Goal: Task Accomplishment & Management: Use online tool/utility

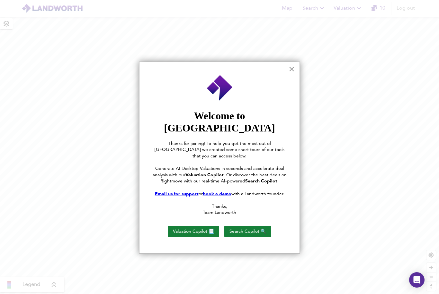
click at [290, 71] on button "×" at bounding box center [291, 69] width 6 height 10
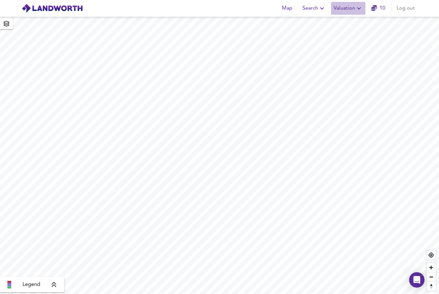
click at [339, 8] on span "Valuation" at bounding box center [347, 8] width 29 height 9
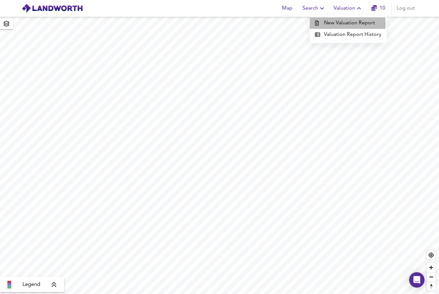
click at [335, 24] on li "New Valuation Report" at bounding box center [348, 23] width 77 height 12
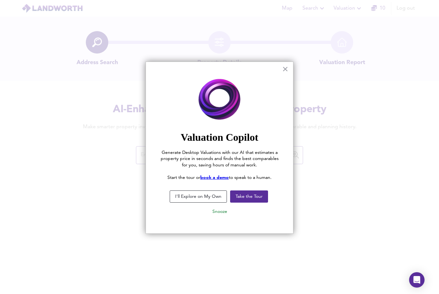
click at [284, 67] on button "×" at bounding box center [285, 69] width 6 height 10
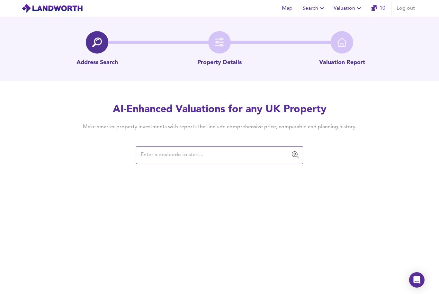
click at [211, 153] on input "text" at bounding box center [215, 155] width 152 height 12
paste input "RM18 7BX"
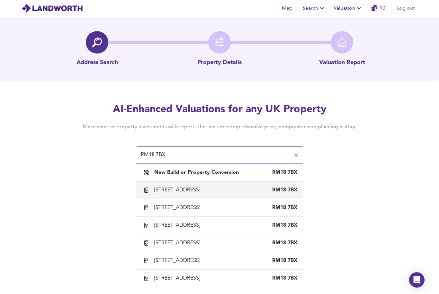
click at [203, 193] on div "[STREET_ADDRESS]" at bounding box center [178, 190] width 48 height 7
type input "[STREET_ADDRESS]"
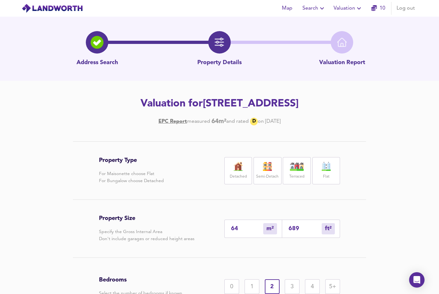
click at [324, 178] on label "Flat" at bounding box center [326, 177] width 6 height 8
click at [249, 231] on input "64" at bounding box center [247, 229] width 32 height 7
type input "6"
type input "65"
type input "5"
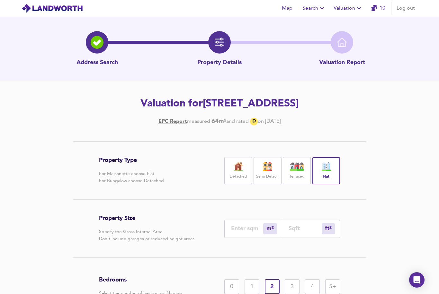
type input "54"
type input "50"
type input "538"
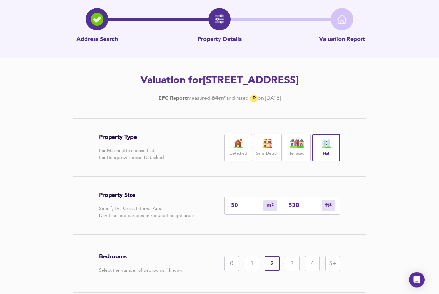
scroll to position [23, 0]
type input "50"
click at [272, 266] on div "2" at bounding box center [272, 264] width 15 height 15
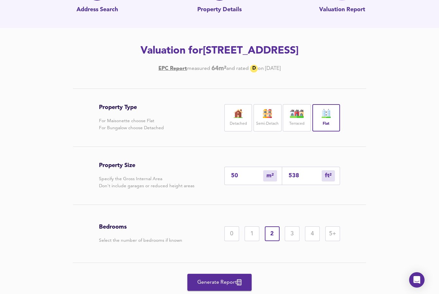
click at [219, 285] on span "Generate Report" at bounding box center [219, 282] width 51 height 9
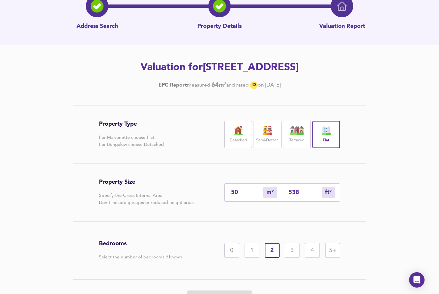
scroll to position [53, 0]
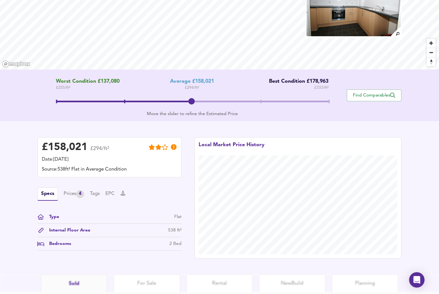
scroll to position [92, 0]
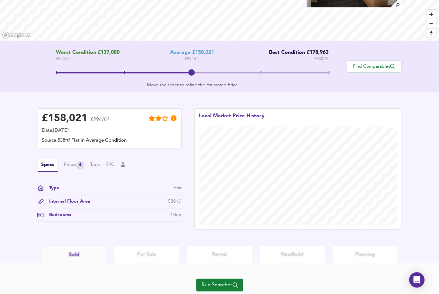
click at [214, 286] on span "Run Searches" at bounding box center [219, 285] width 36 height 9
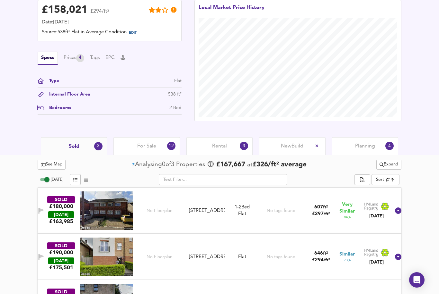
scroll to position [184, 0]
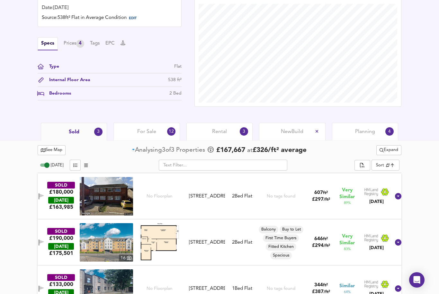
click at [44, 196] on icon "button" at bounding box center [41, 196] width 4 height 4
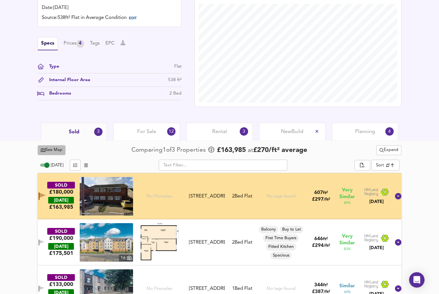
click at [57, 150] on span "See Map" at bounding box center [52, 150] width 22 height 7
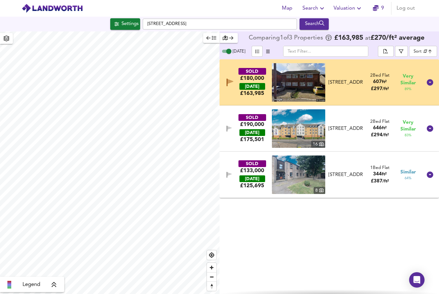
checkbox input "false"
checkbox input "true"
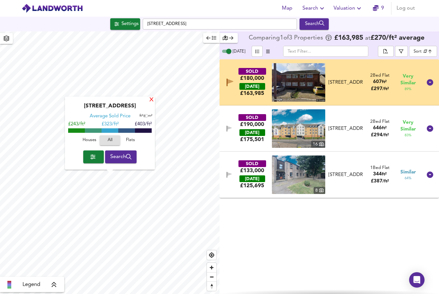
click at [152, 100] on div "X" at bounding box center [151, 100] width 5 height 6
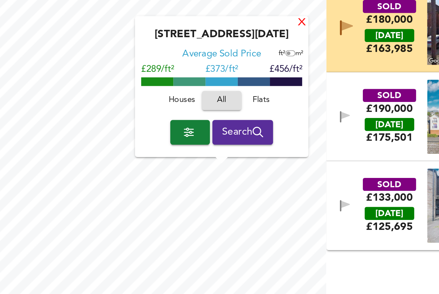
click at [204, 77] on div "X" at bounding box center [206, 80] width 5 height 6
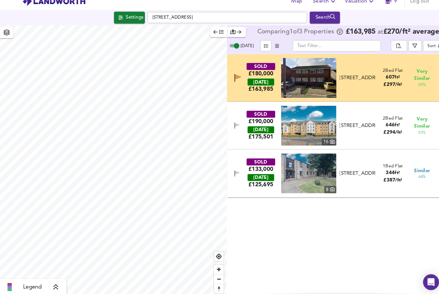
click at [230, 79] on icon "button" at bounding box center [229, 83] width 7 height 8
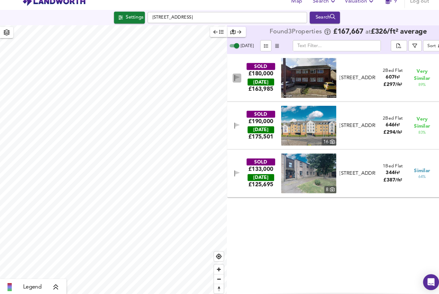
click at [230, 80] on icon "button" at bounding box center [228, 83] width 5 height 6
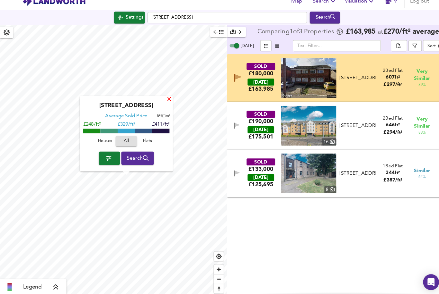
click at [162, 101] on div "X" at bounding box center [163, 104] width 5 height 6
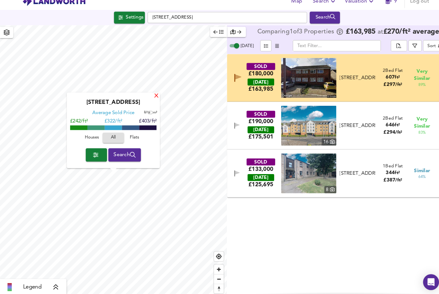
click at [153, 97] on div "X" at bounding box center [150, 100] width 5 height 6
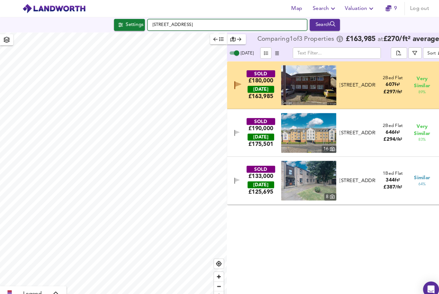
click at [189, 24] on input "[STREET_ADDRESS]" at bounding box center [220, 24] width 154 height 11
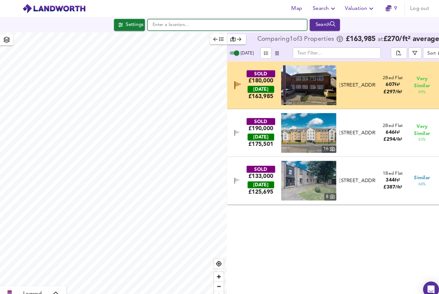
paste input "RM15 5QX"
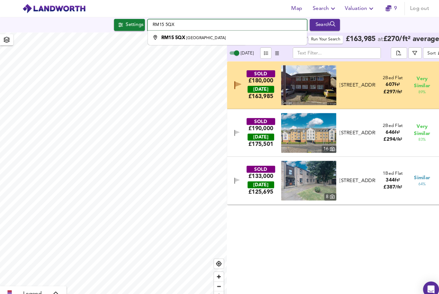
type input "RM15 5QX"
click at [317, 25] on div "Search" at bounding box center [314, 24] width 26 height 8
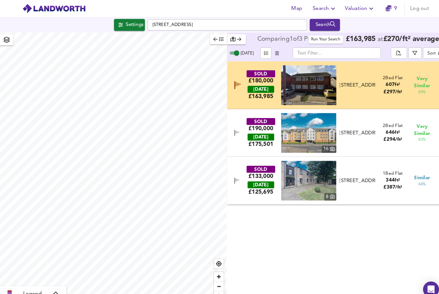
click at [317, 25] on div "Search" at bounding box center [314, 24] width 26 height 8
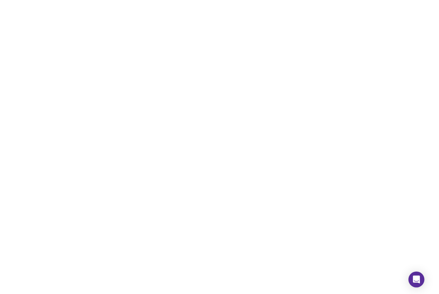
scroll to position [20, 0]
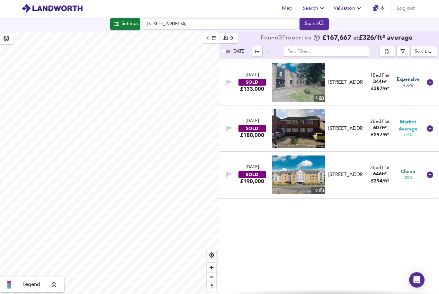
checkbox input "false"
checkbox input "true"
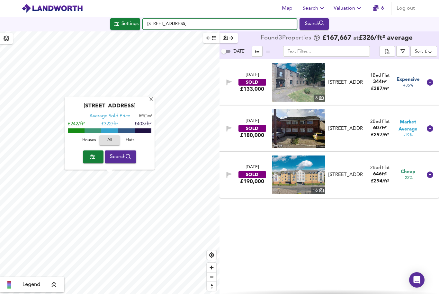
click at [195, 24] on input "[STREET_ADDRESS]" at bounding box center [220, 24] width 154 height 11
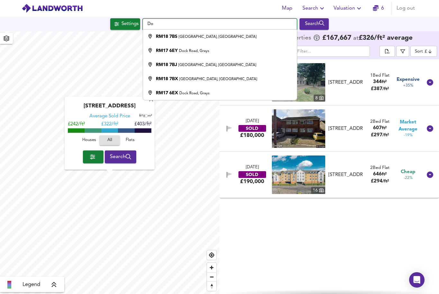
type input "D"
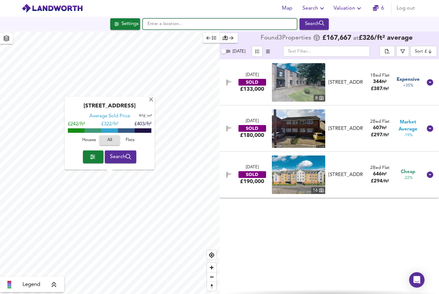
paste input "RM15 5QX"
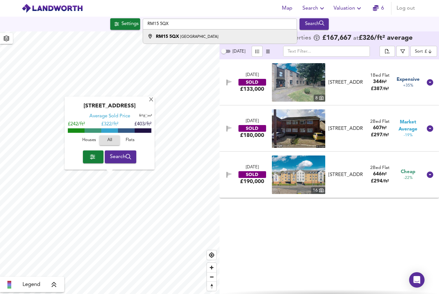
click at [200, 37] on small "[GEOGRAPHIC_DATA]" at bounding box center [199, 37] width 38 height 4
type input "Broxburn Drive, South Ockendon RM15 5QX"
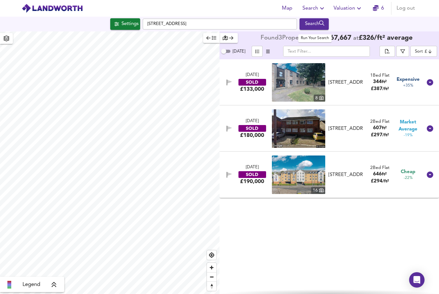
click at [313, 22] on div "Search" at bounding box center [314, 24] width 26 height 8
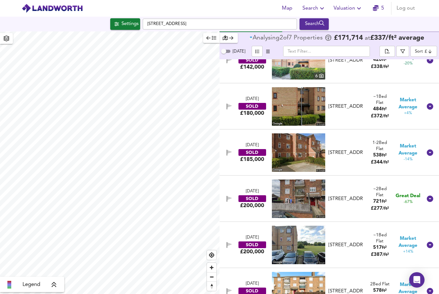
scroll to position [68, 0]
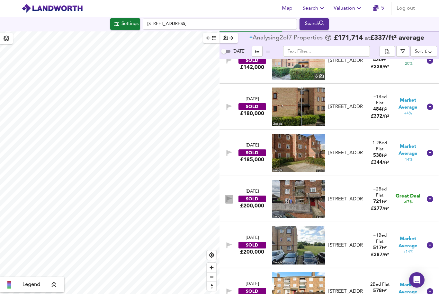
click at [227, 201] on icon "button" at bounding box center [228, 200] width 5 height 6
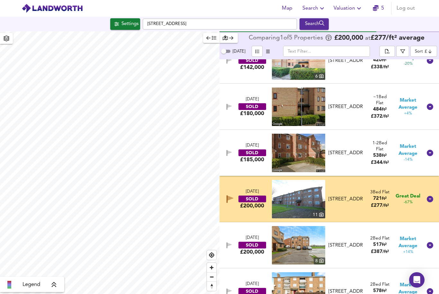
click at [229, 198] on icon "button" at bounding box center [230, 198] width 6 height 5
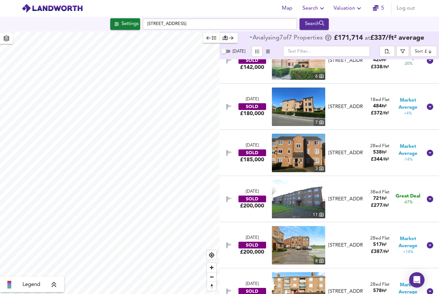
click at [228, 198] on icon "button" at bounding box center [229, 199] width 4 height 4
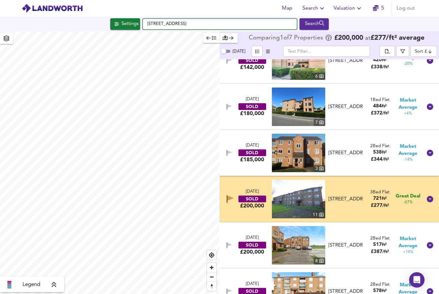
click at [215, 27] on input "Broxburn Drive, South Ockendon RM15 5QX" at bounding box center [220, 24] width 154 height 11
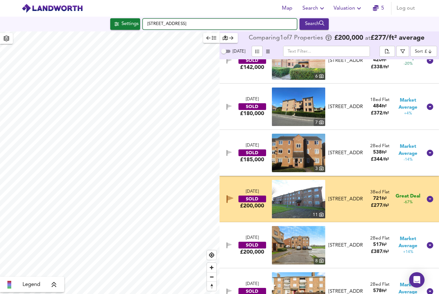
click at [202, 27] on input "Broxburn Drive, South Ockendon RM15 5QX" at bounding box center [220, 24] width 154 height 11
click at [202, 26] on input "Broxburn Drive, South Ockendon RM15 5QX" at bounding box center [220, 24] width 154 height 11
click at [208, 22] on input "Broxburn Drive, South Ockendon RM15 5QX" at bounding box center [220, 24] width 154 height 11
paste input "SW2 1EQ"
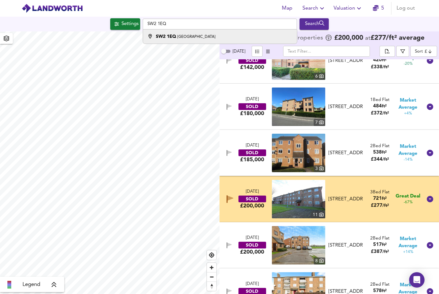
click at [228, 37] on div "SW2 1EQ London" at bounding box center [218, 36] width 147 height 6
type input "London SW2 1EQ"
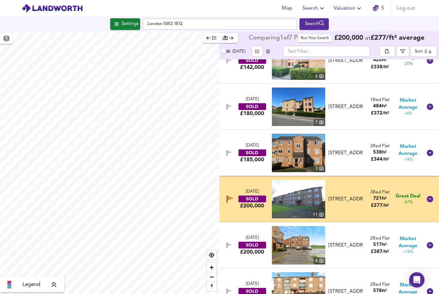
click at [316, 25] on div "Search" at bounding box center [314, 24] width 26 height 8
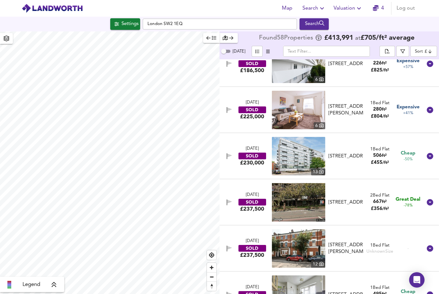
scroll to position [111, 0]
click at [227, 199] on icon "button" at bounding box center [228, 202] width 5 height 6
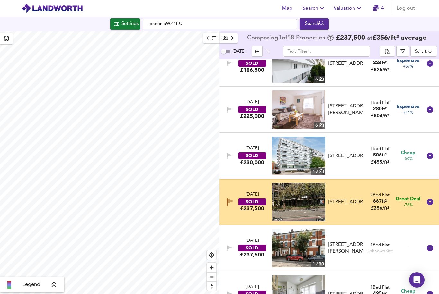
click at [250, 192] on div "28 May 2025" at bounding box center [252, 195] width 13 height 6
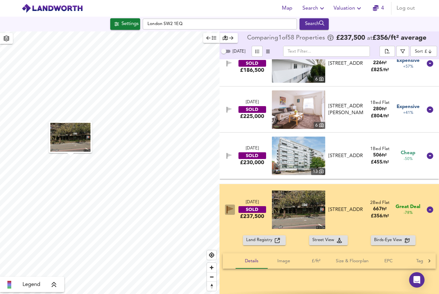
click at [227, 206] on icon "button" at bounding box center [226, 210] width 1 height 8
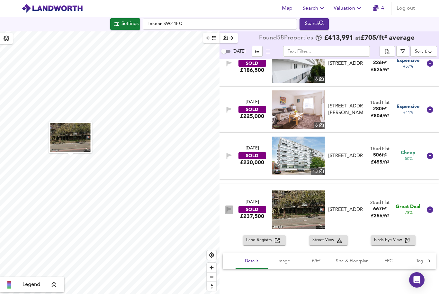
click at [227, 207] on icon "button" at bounding box center [226, 210] width 1 height 6
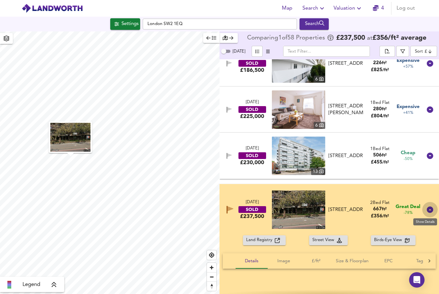
click at [431, 206] on icon at bounding box center [430, 210] width 8 height 8
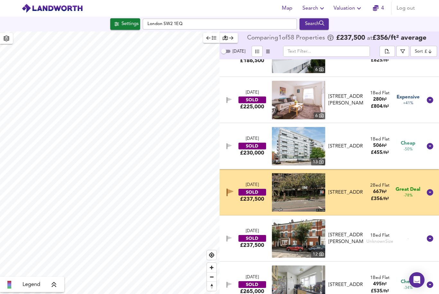
scroll to position [130, 0]
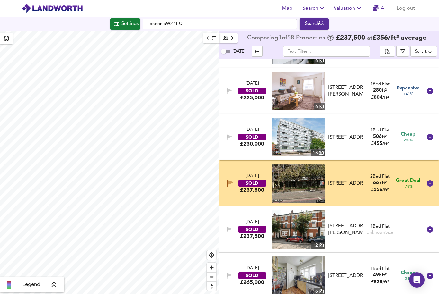
click at [226, 185] on icon "button" at bounding box center [226, 184] width 1 height 8
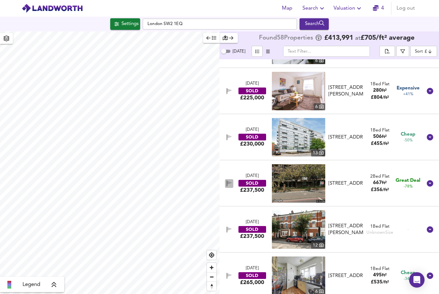
click at [226, 185] on icon "button" at bounding box center [226, 184] width 1 height 6
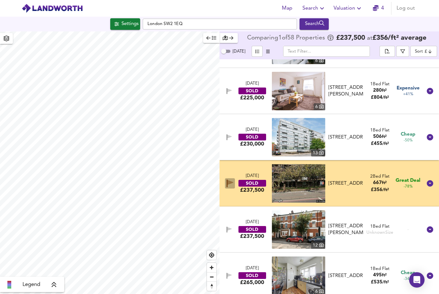
click at [227, 184] on icon "button" at bounding box center [226, 184] width 1 height 8
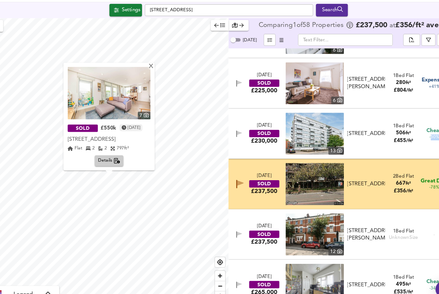
click at [226, 180] on icon "button" at bounding box center [229, 184] width 7 height 8
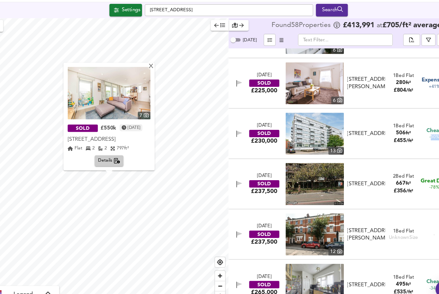
click at [227, 181] on icon "button" at bounding box center [229, 183] width 4 height 4
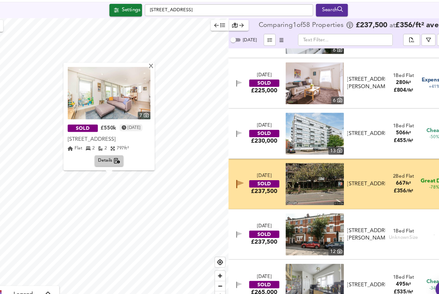
click at [219, 161] on div "28 May 2025 SOLD £237,500 Flat 22, Lafone House, New Park Road, SW2 4UT Flat 22…" at bounding box center [328, 184] width 219 height 46
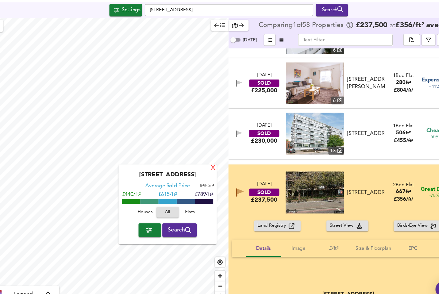
click at [202, 166] on div "X" at bounding box center [204, 169] width 5 height 6
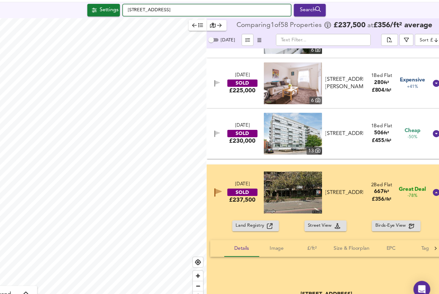
click at [155, 19] on input "Brixton Hill, SW2 1NR" at bounding box center [220, 24] width 154 height 11
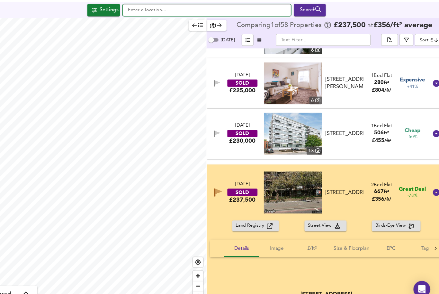
paste input "CR0 1AF"
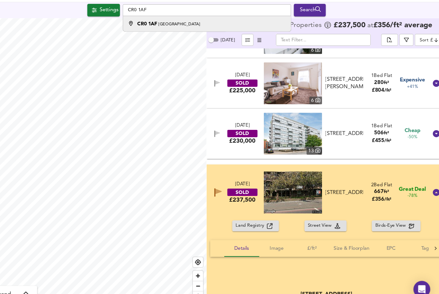
click at [207, 33] on div "CR0 1AF Southbridge Road, Croydon" at bounding box center [218, 36] width 147 height 6
type input "Southbridge Road, Croydon CR0 1AF"
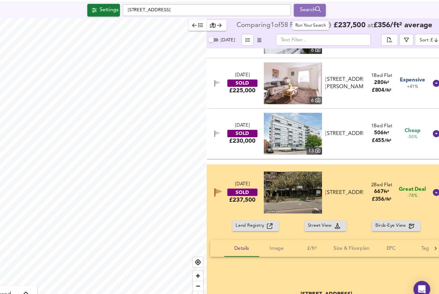
click at [301, 20] on div "Search" at bounding box center [314, 24] width 26 height 8
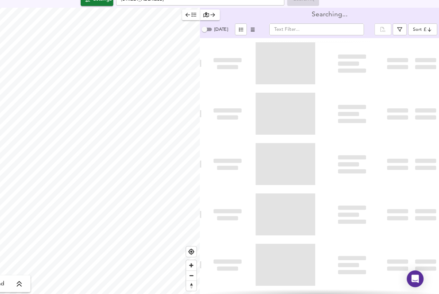
click at [296, 46] on input "text" at bounding box center [326, 51] width 87 height 11
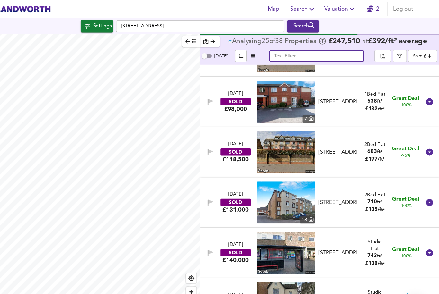
scroll to position [38, 0]
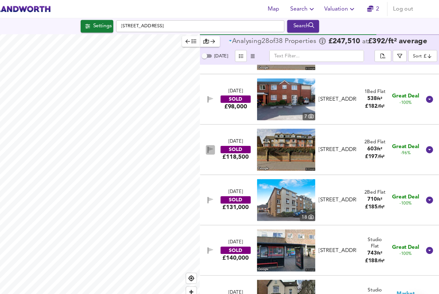
click at [226, 138] on icon "button" at bounding box center [228, 138] width 5 height 6
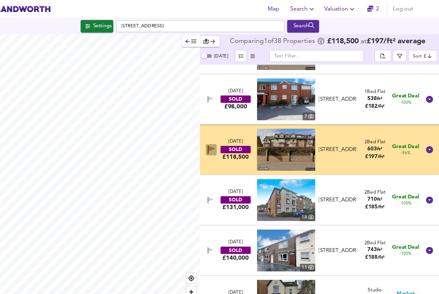
click at [226, 138] on icon "button" at bounding box center [229, 138] width 7 height 8
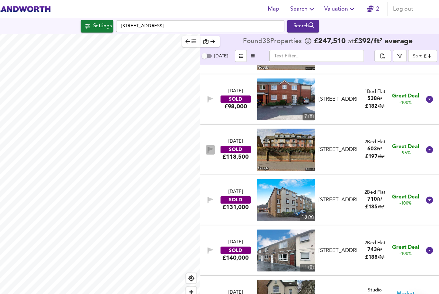
click at [226, 138] on icon "button" at bounding box center [228, 138] width 5 height 6
